Goal: Task Accomplishment & Management: Use online tool/utility

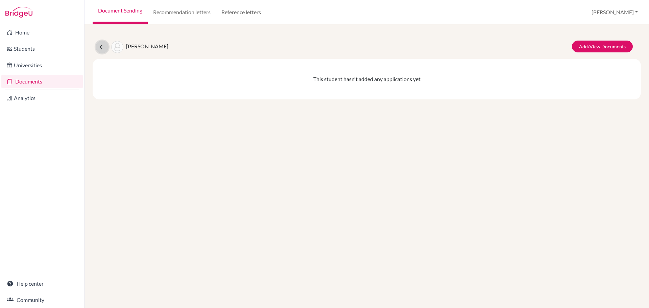
click at [103, 50] on icon at bounding box center [102, 47] width 7 height 7
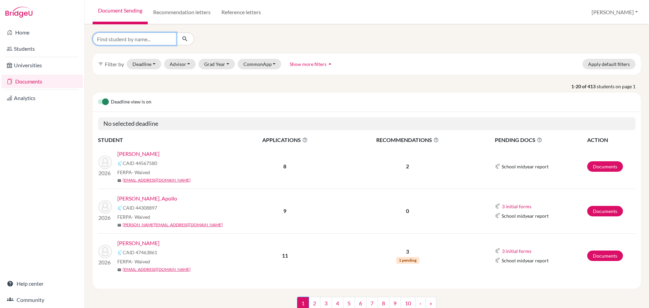
click at [146, 42] on input "Find student by name..." at bounding box center [135, 38] width 84 height 13
type input "harandi"
click button "submit" at bounding box center [185, 38] width 18 height 13
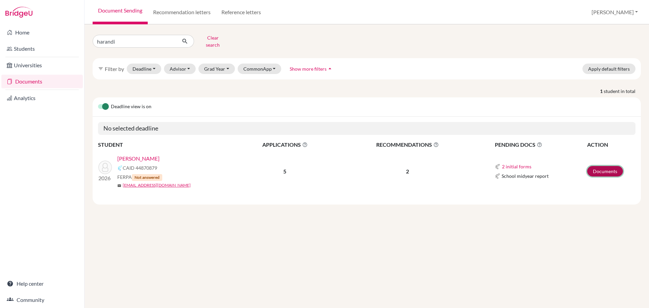
click at [608, 169] on link "Documents" at bounding box center [605, 171] width 36 height 10
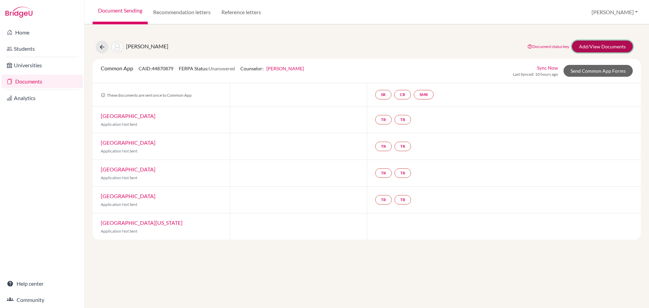
click at [604, 47] on link "Add/View Documents" at bounding box center [602, 47] width 61 height 12
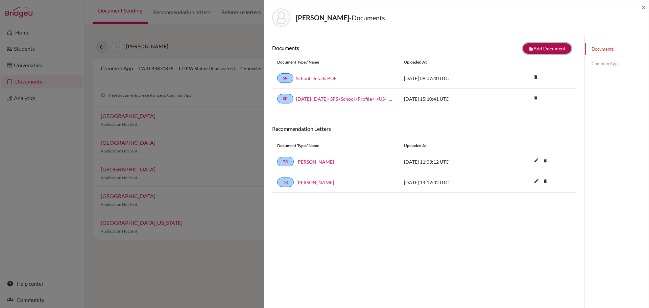
click at [553, 51] on button "note_add Add Document" at bounding box center [547, 48] width 48 height 10
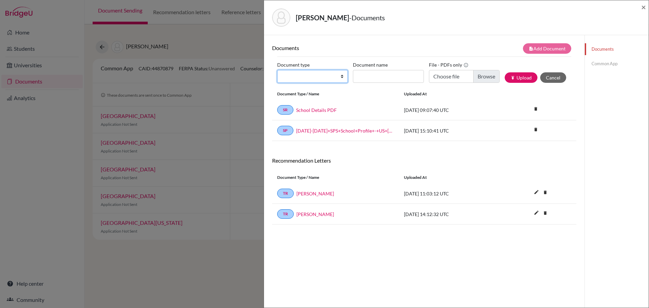
click at [341, 78] on select "Change explanation for Common App reports Counselor recommendation Internationa…" at bounding box center [312, 76] width 71 height 13
select select "2"
click at [277, 70] on select "Change explanation for Common App reports Counselor recommendation Internationa…" at bounding box center [312, 76] width 71 height 13
click at [370, 79] on input "Document name" at bounding box center [388, 76] width 71 height 13
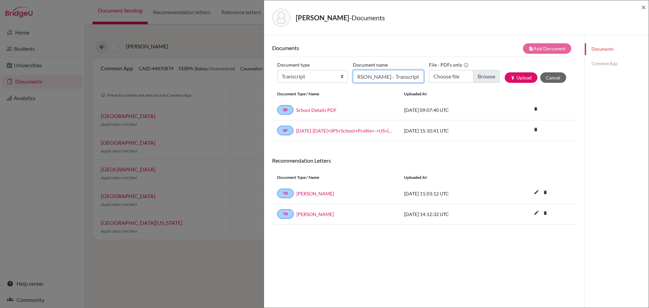
type input "[PERSON_NAME] - Transcript"
click at [473, 76] on input "Choose file" at bounding box center [464, 76] width 71 height 13
type input "C:\fakepath\[PERSON_NAME] - Transcript.pdf"
click at [518, 78] on button "publish Upload" at bounding box center [521, 77] width 33 height 10
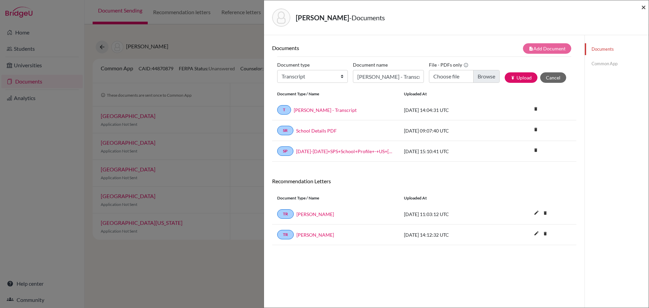
drag, startPoint x: 644, startPoint y: 6, endPoint x: 624, endPoint y: 17, distance: 22.4
click at [644, 6] on span "×" at bounding box center [643, 7] width 5 height 10
